Goal: Information Seeking & Learning: Understand process/instructions

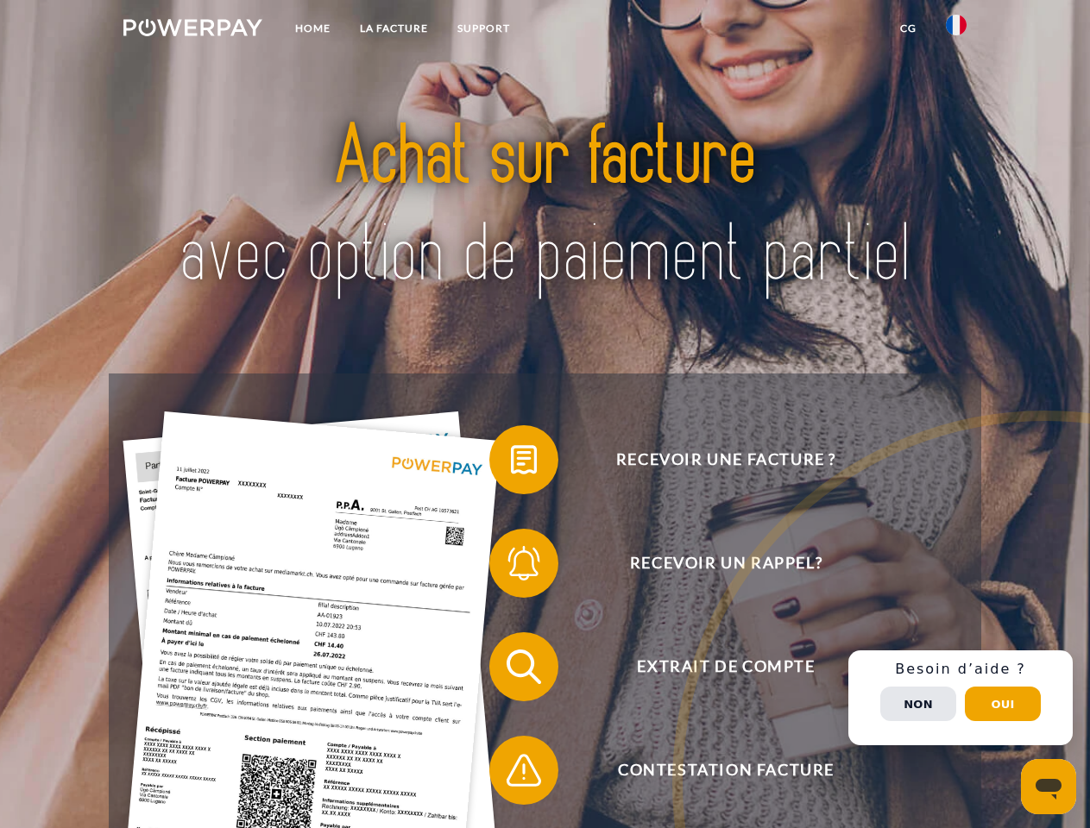
click at [192, 30] on img at bounding box center [192, 27] width 139 height 17
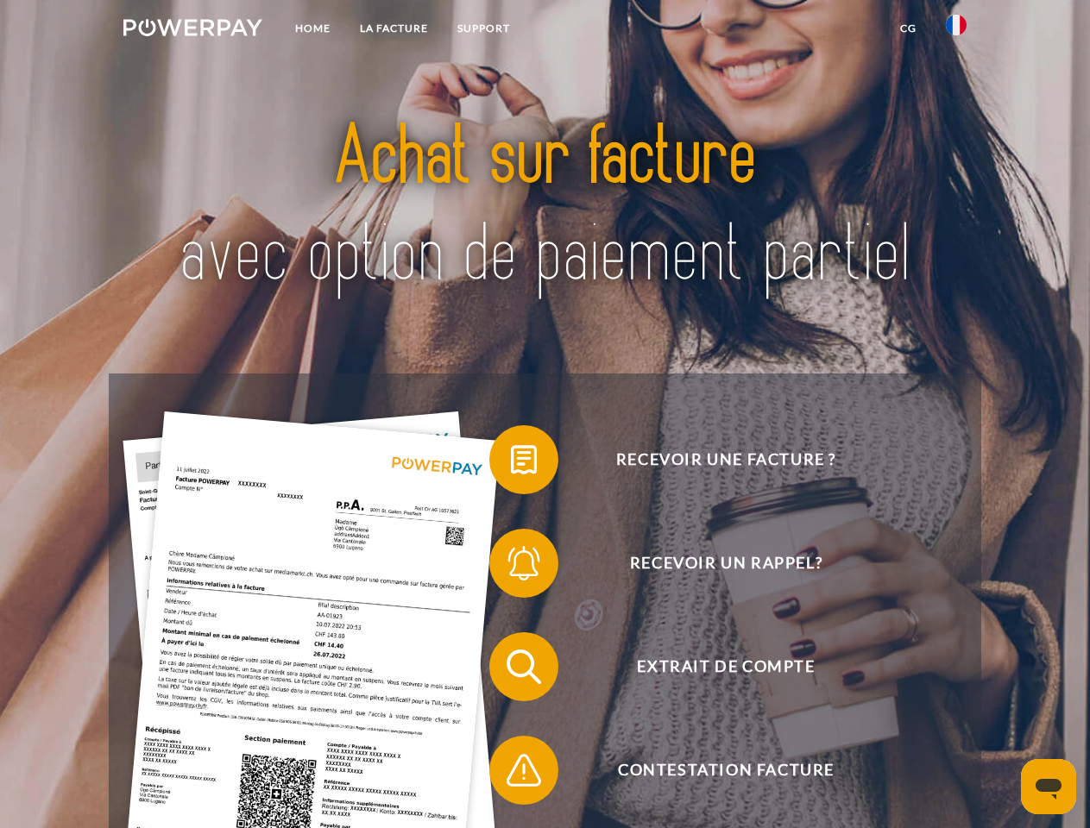
click at [956, 30] on img at bounding box center [956, 25] width 21 height 21
click at [908, 28] on link "CG" at bounding box center [908, 28] width 46 height 31
click at [511, 463] on span at bounding box center [498, 460] width 86 height 86
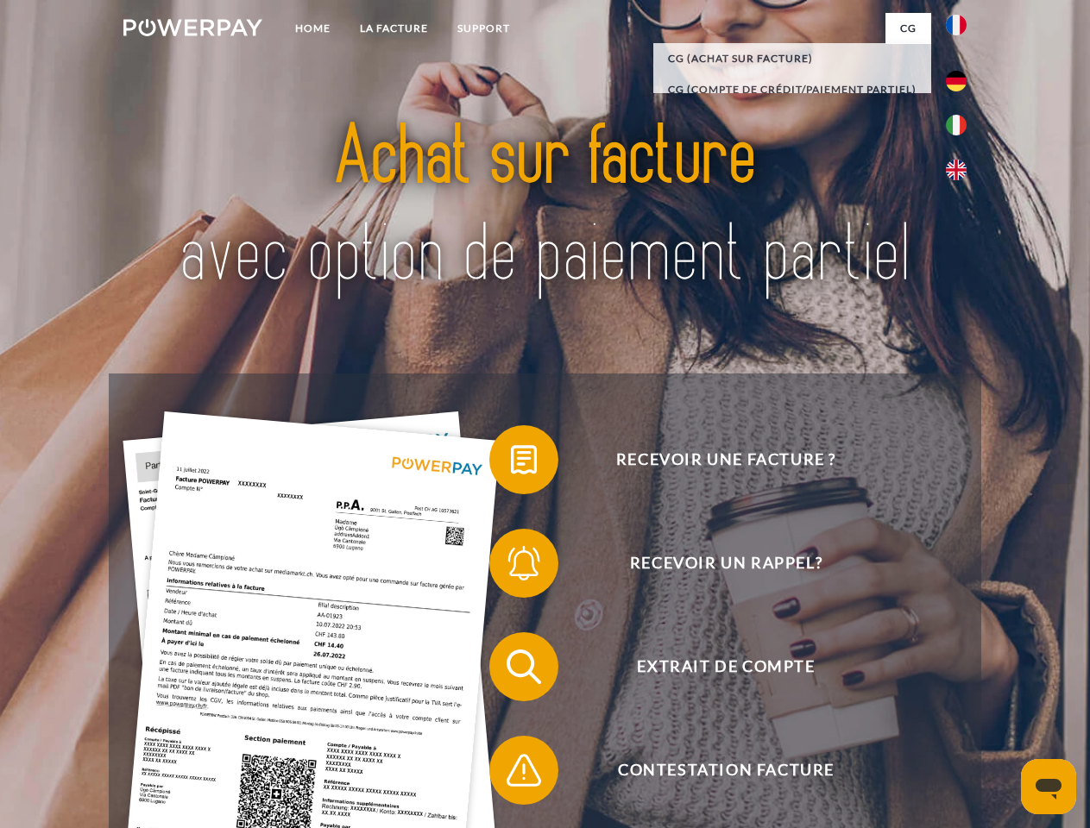
click at [511, 567] on span at bounding box center [498, 563] width 86 height 86
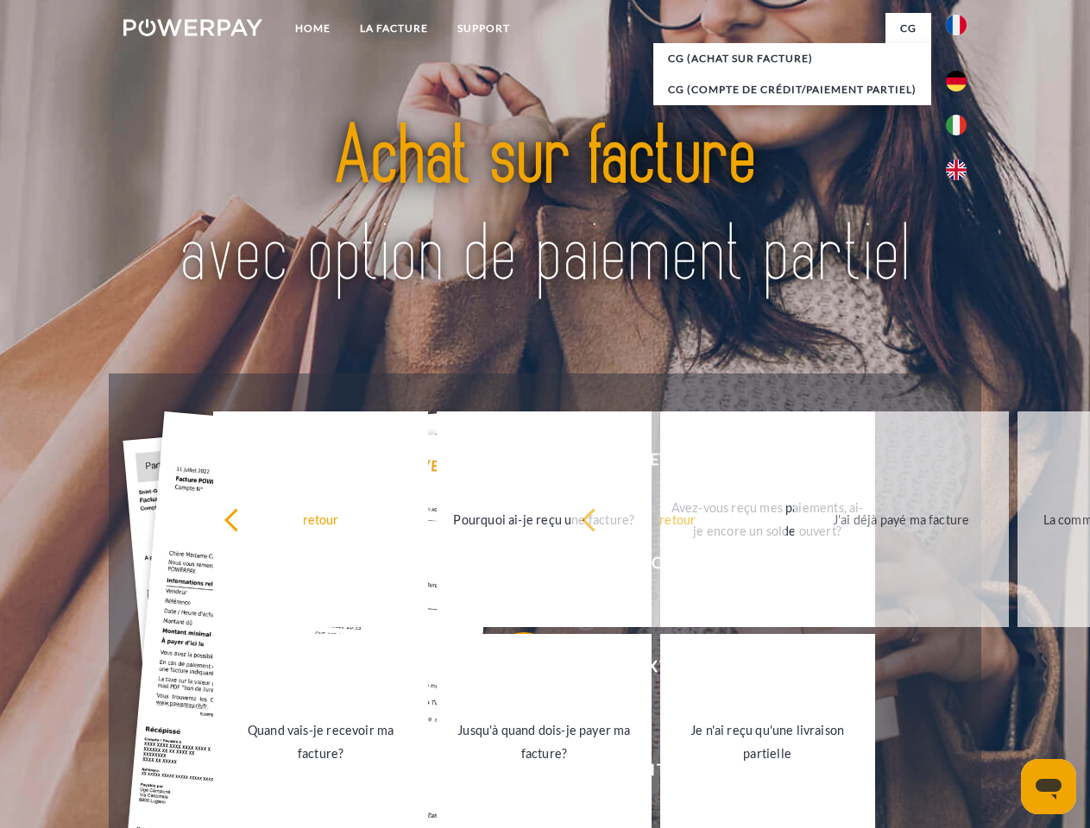
click at [511, 671] on link "Jusqu'à quand dois-je payer ma facture?" at bounding box center [544, 742] width 215 height 216
click at [511, 774] on span at bounding box center [498, 771] width 86 height 86
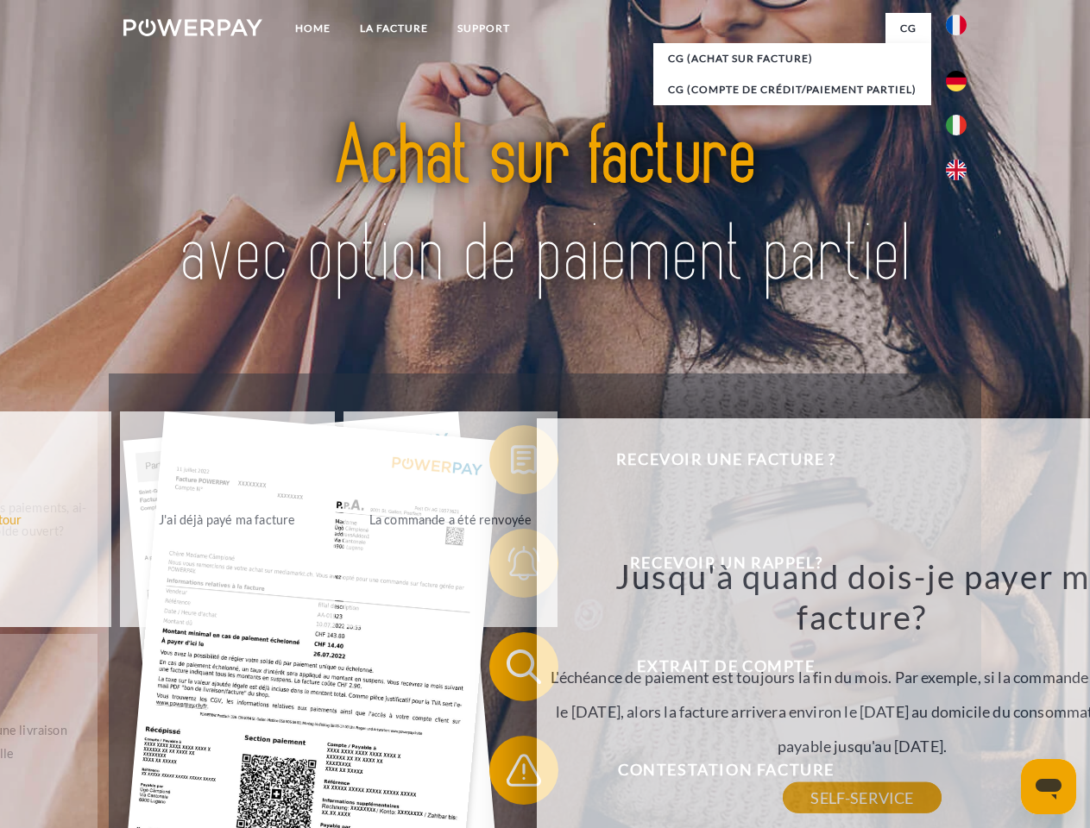
click at [961, 698] on div "Recevoir une facture ? Recevoir un rappel? Extrait de compte retour" at bounding box center [545, 719] width 872 height 690
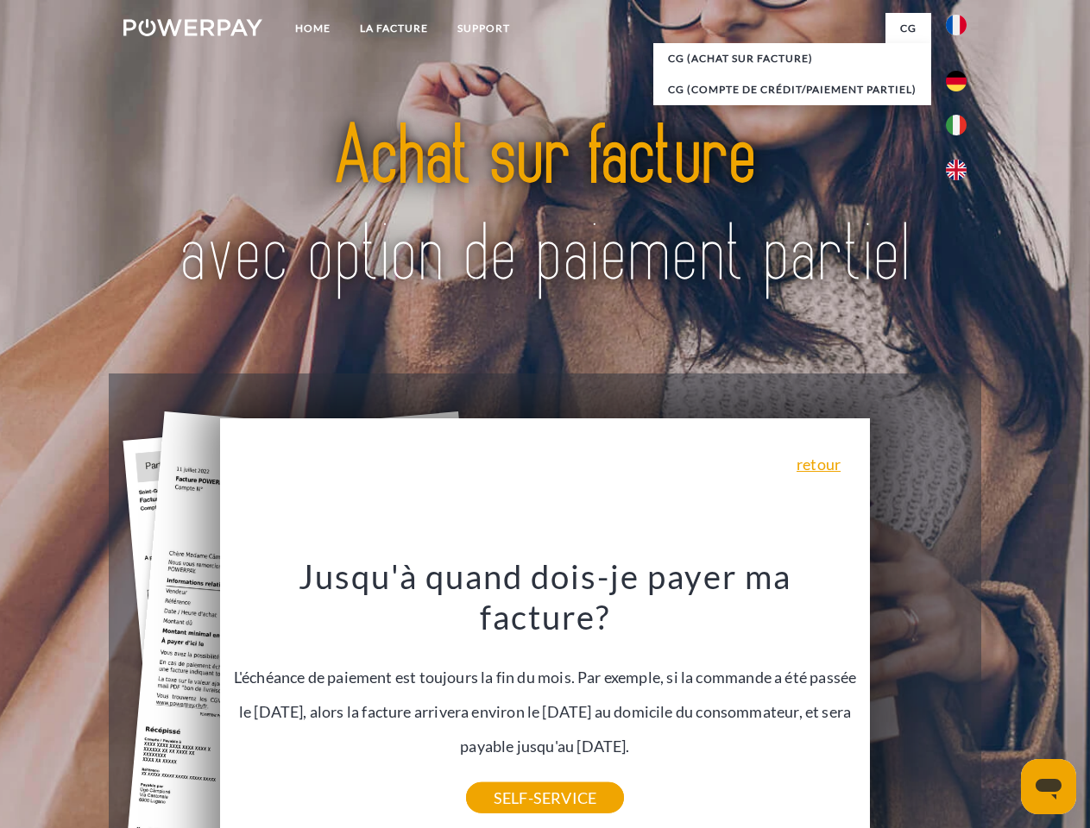
click at [918, 702] on span "Extrait de compte" at bounding box center [725, 667] width 423 height 69
click at [1003, 704] on header "Home LA FACTURE Support" at bounding box center [545, 596] width 1090 height 1192
